Goal: Task Accomplishment & Management: Manage account settings

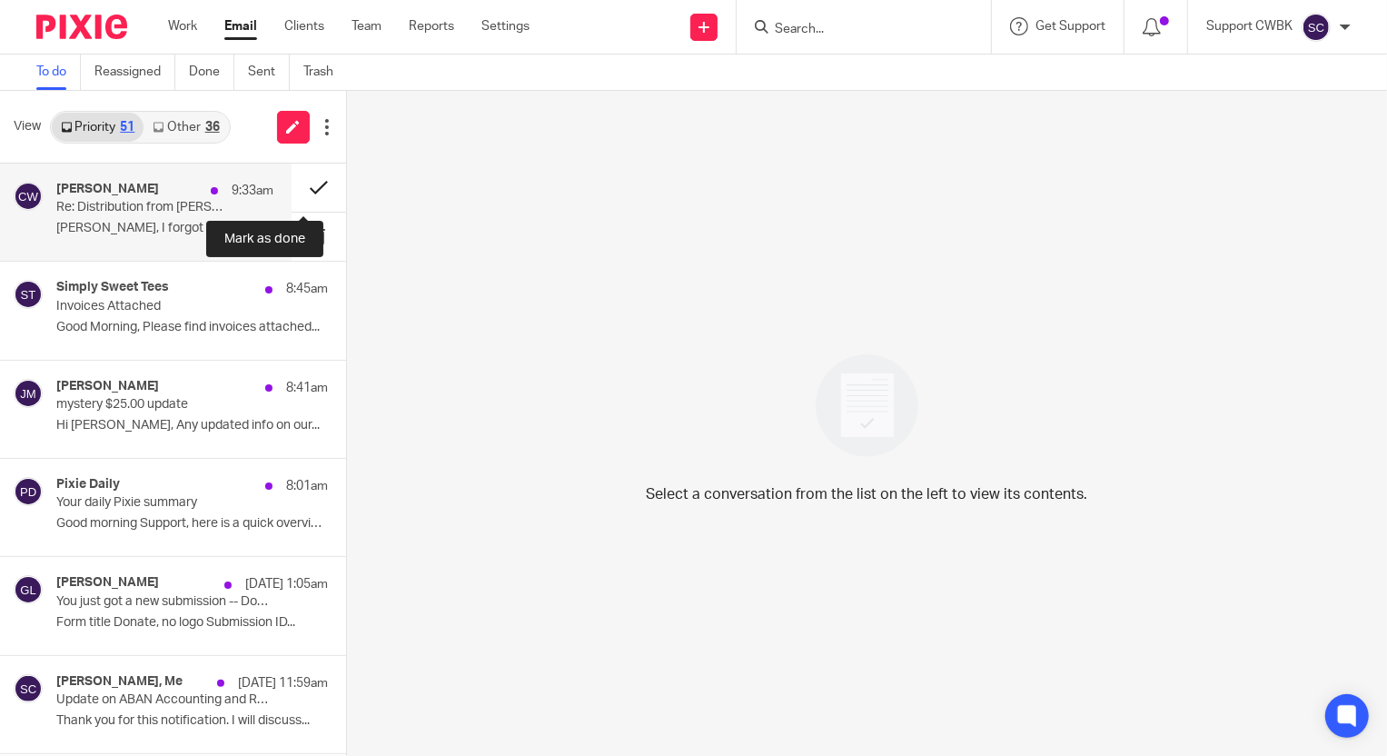
click at [302, 183] on button at bounding box center [319, 187] width 54 height 48
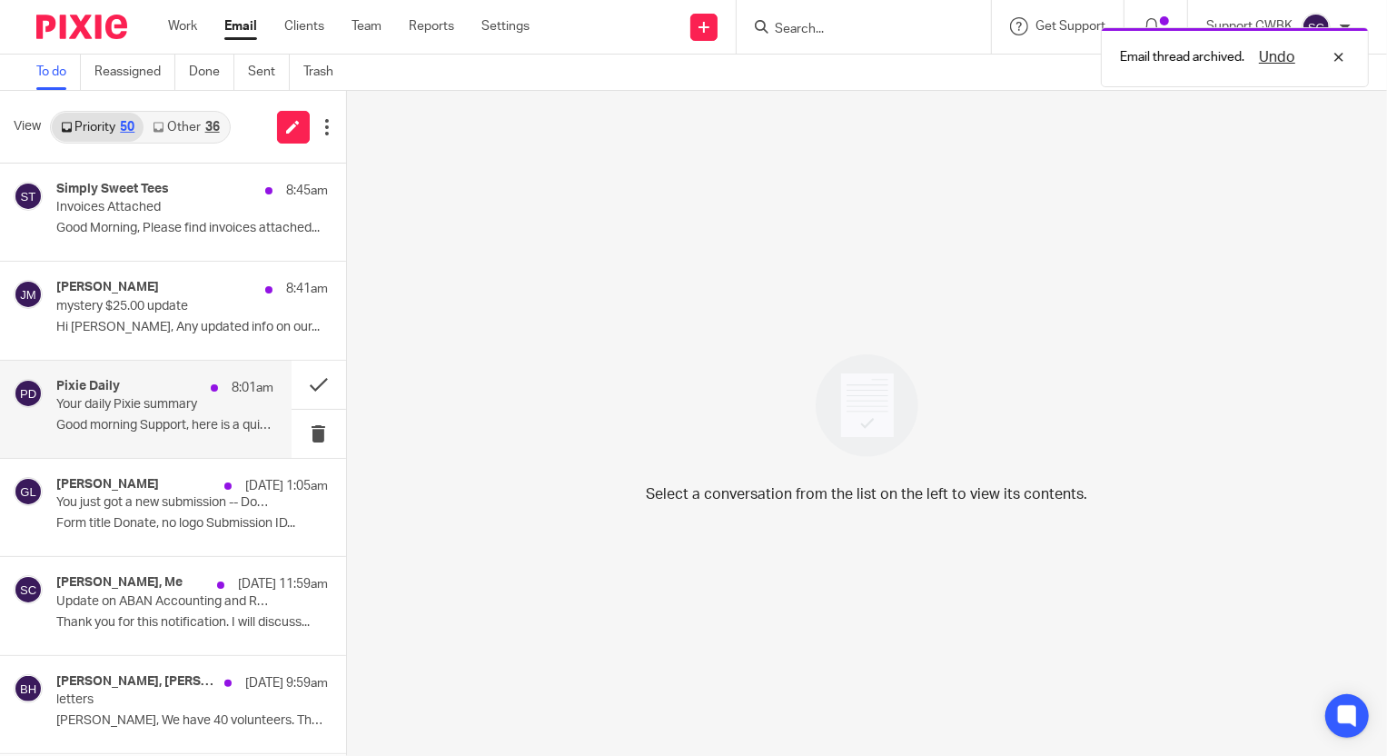
click at [122, 395] on div "Pixie Daily 8:01am" at bounding box center [164, 388] width 217 height 18
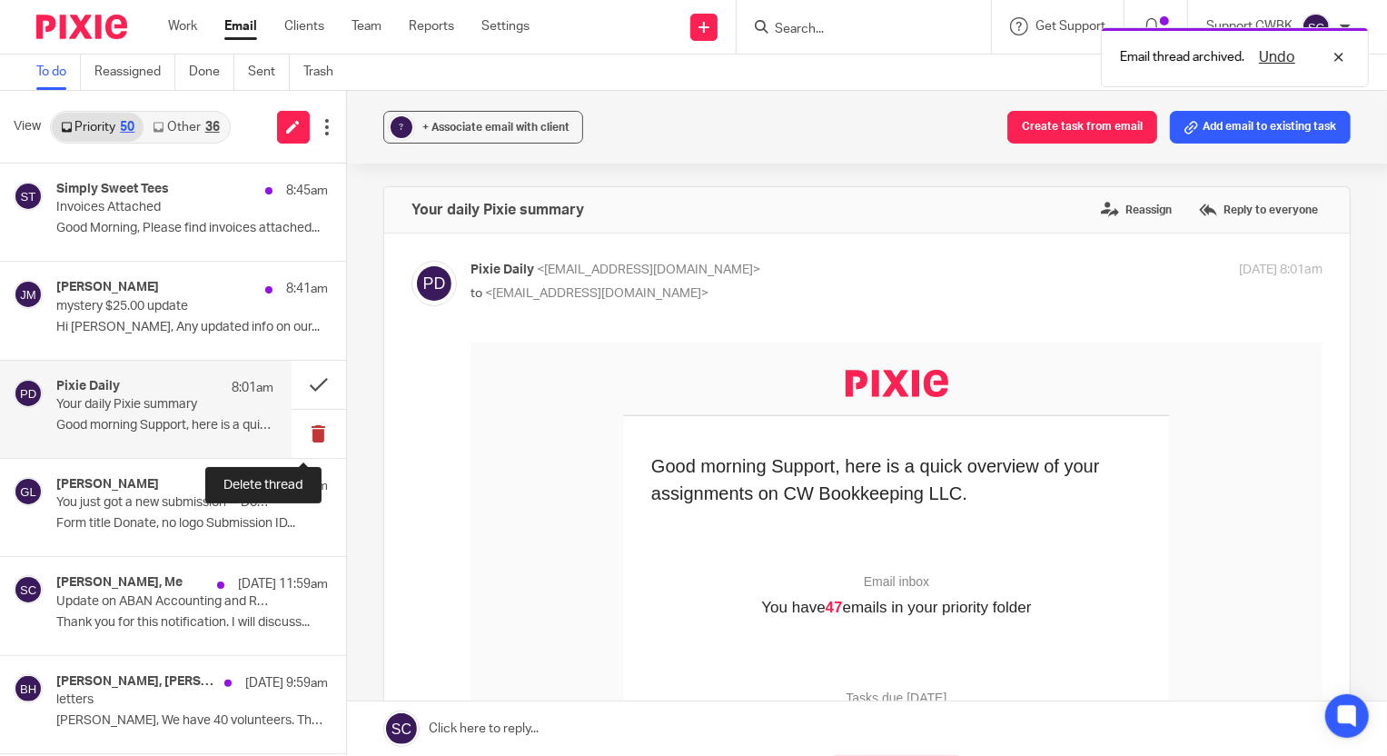
click at [308, 430] on button at bounding box center [319, 434] width 54 height 48
click at [306, 426] on button at bounding box center [319, 434] width 54 height 48
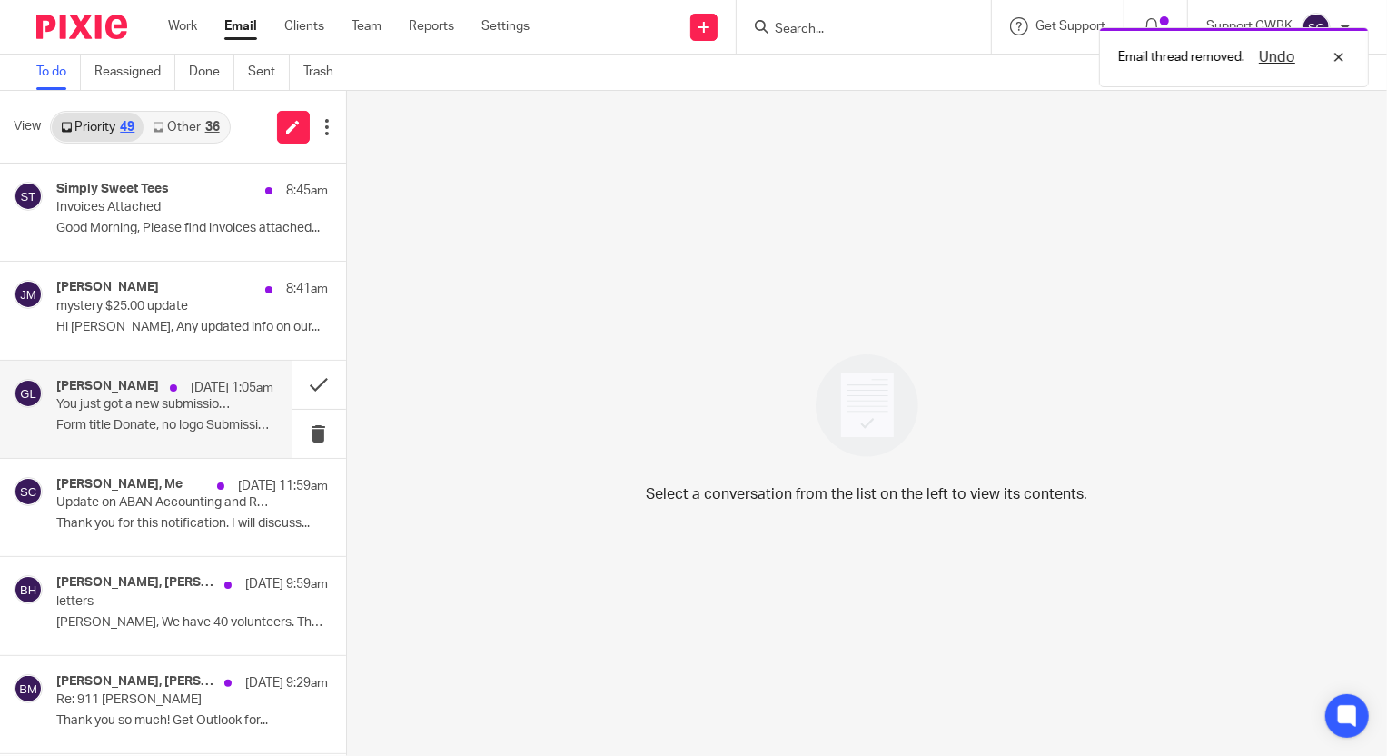
click at [90, 401] on p "You just got a new submission -- Donate, no logo" at bounding box center [142, 404] width 173 height 15
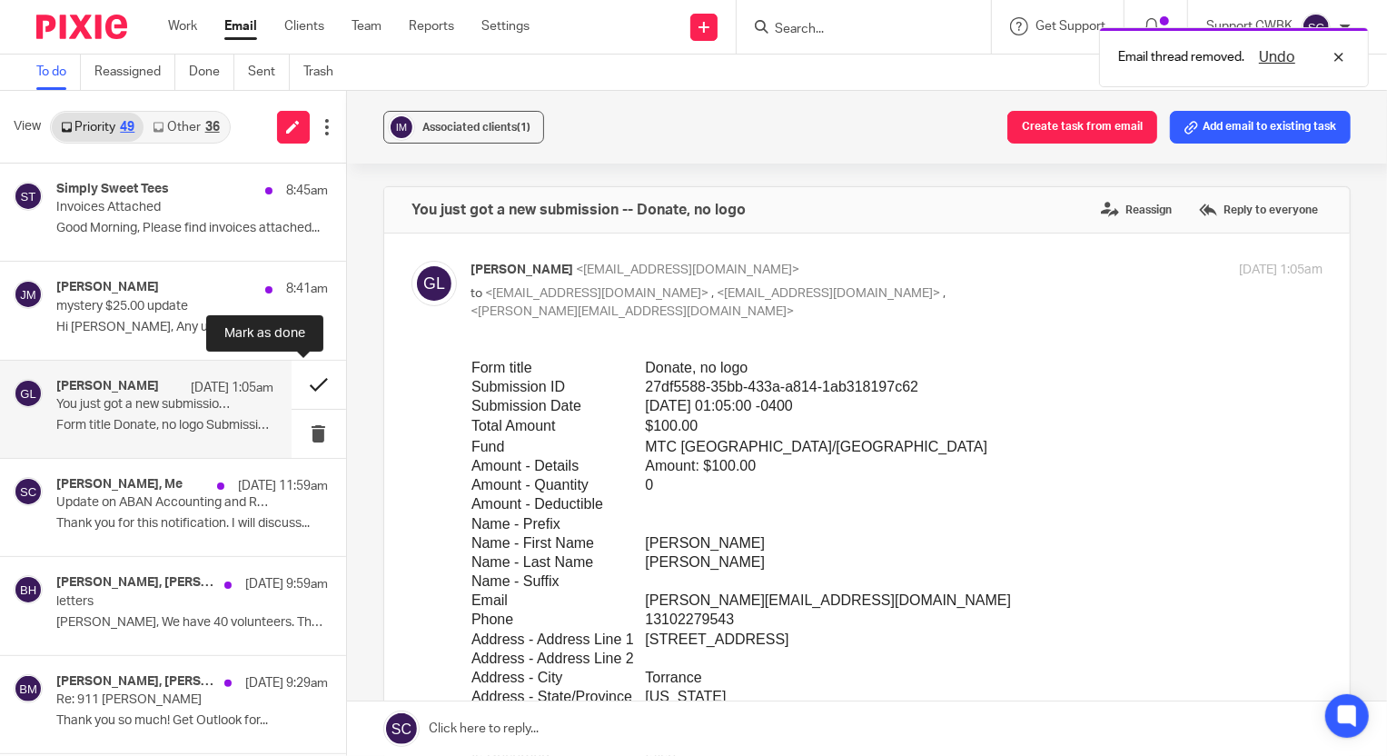
click at [302, 381] on button at bounding box center [319, 385] width 54 height 48
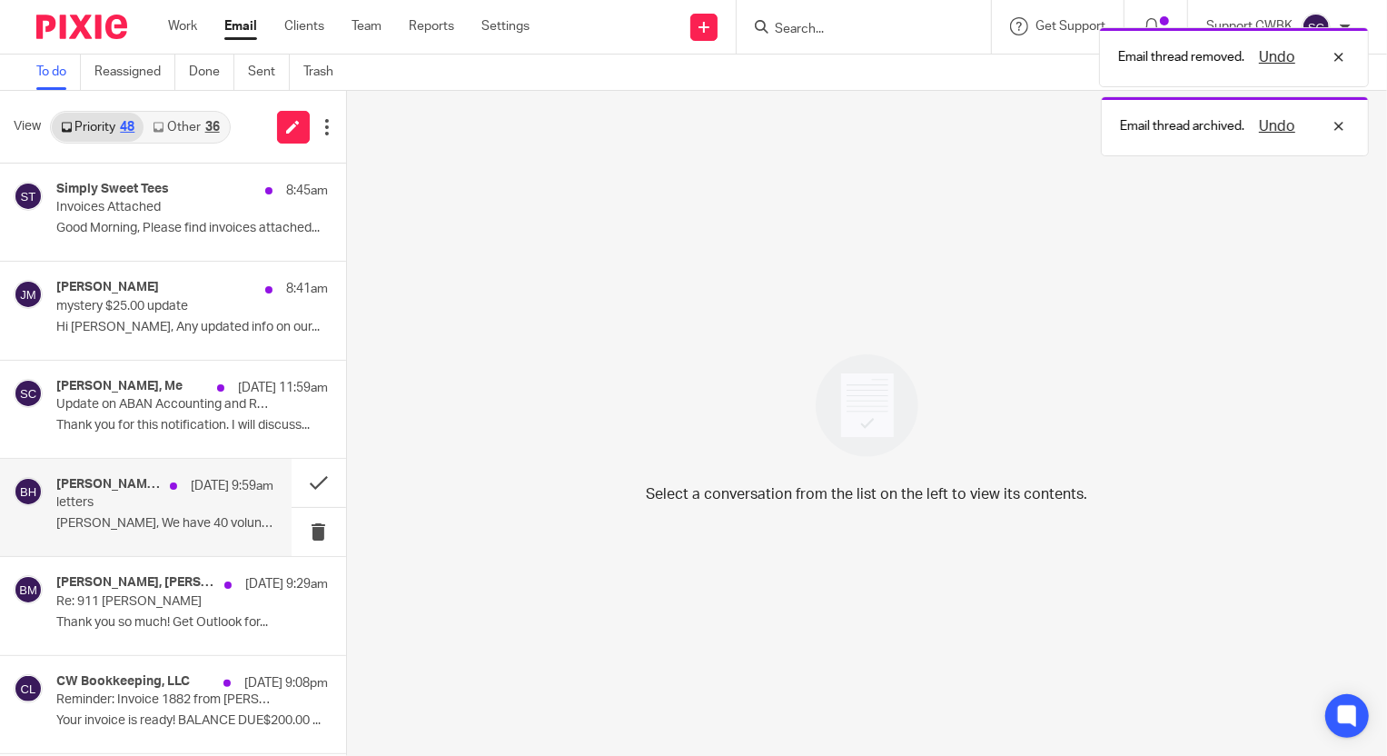
click at [118, 518] on p "[PERSON_NAME], We have 40 volunteers. The increase..." at bounding box center [164, 523] width 217 height 15
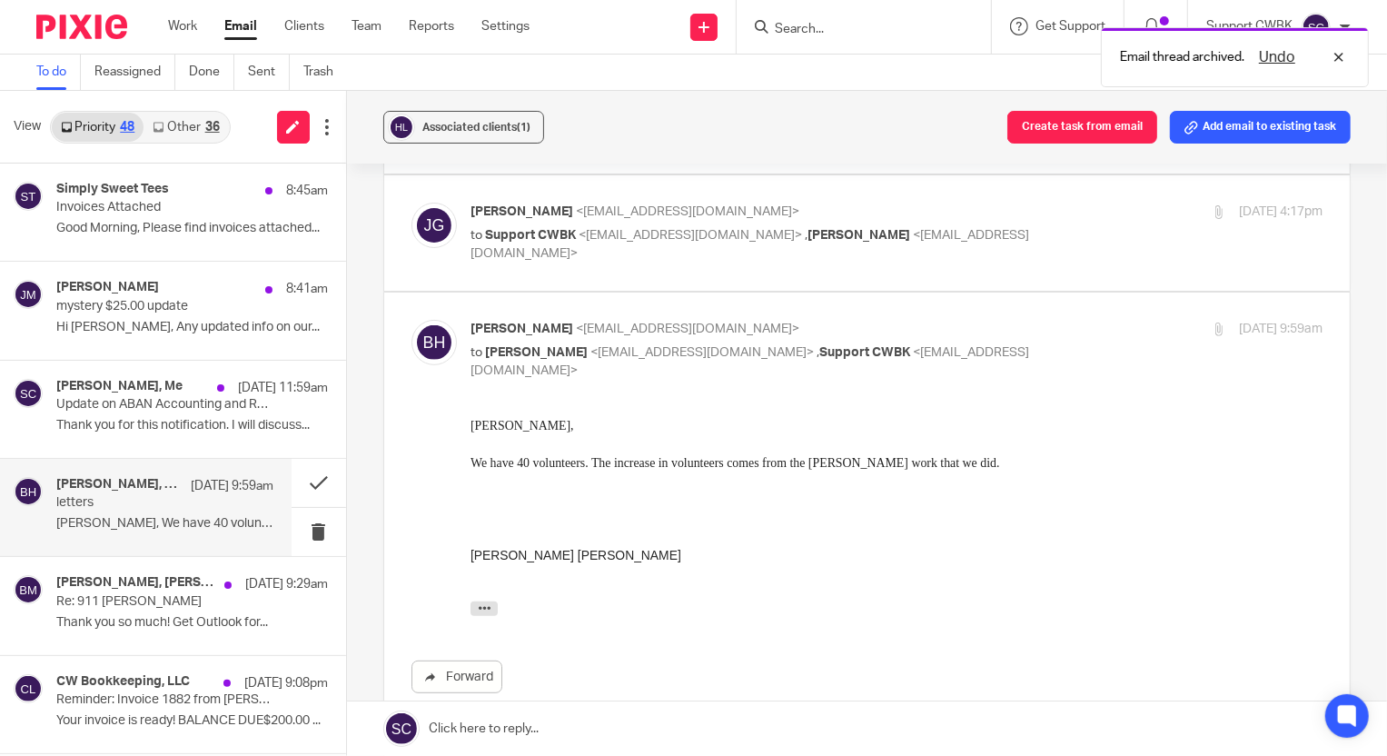
scroll to position [495, 0]
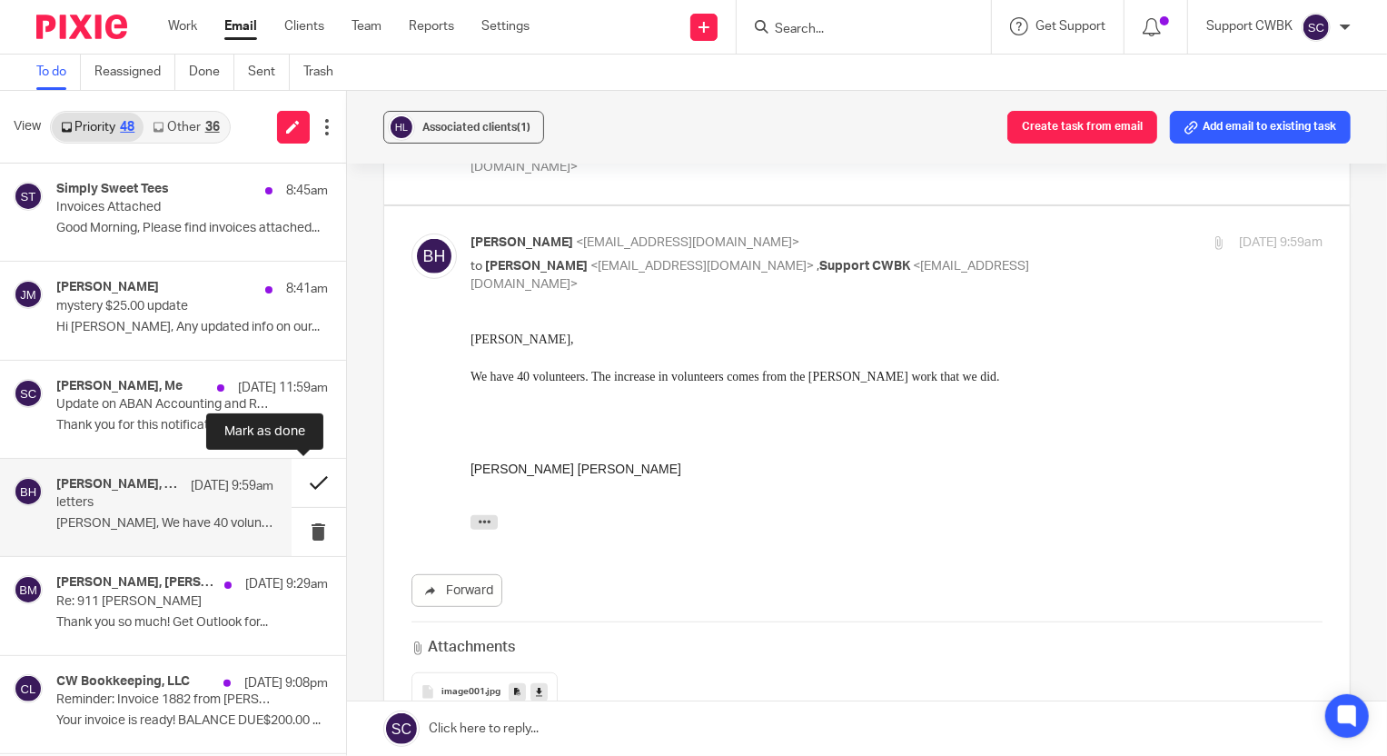
click at [300, 483] on button at bounding box center [319, 483] width 54 height 48
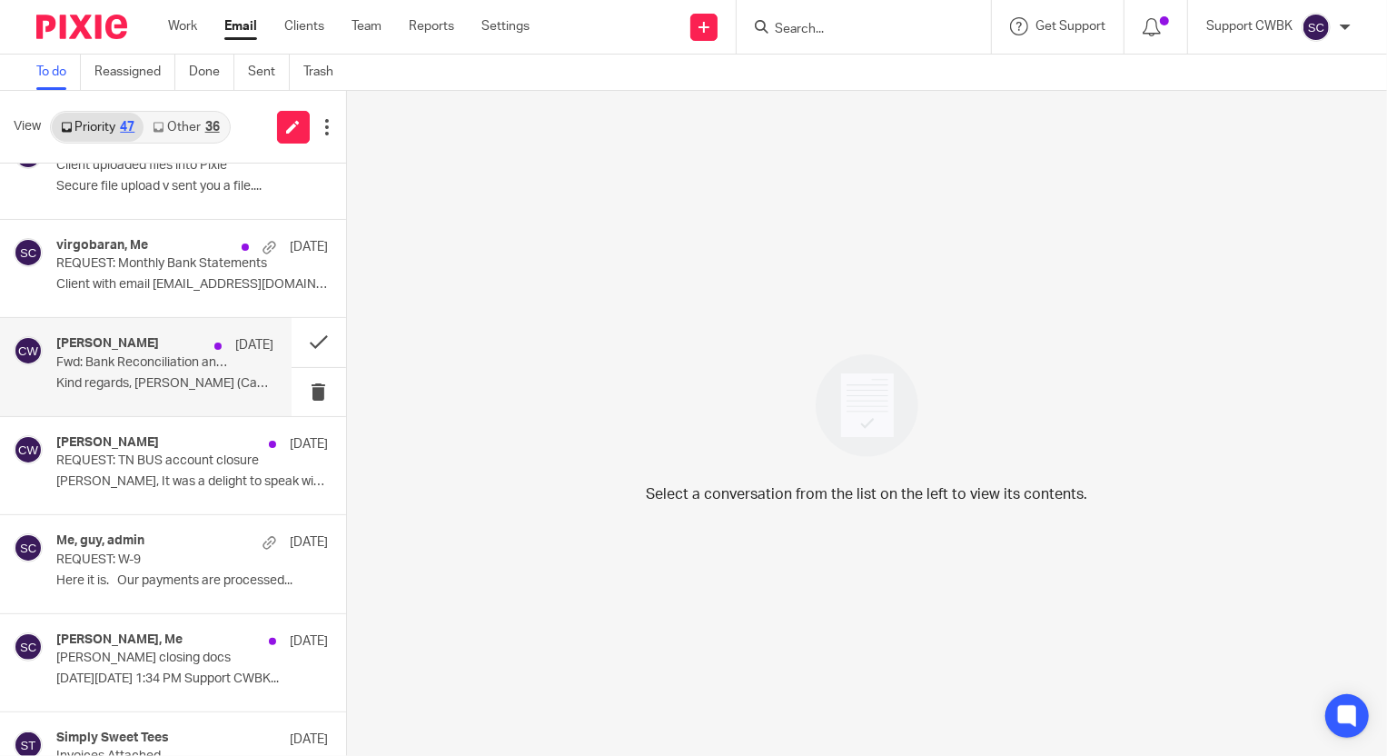
scroll to position [1568, 0]
